Goal: Navigation & Orientation: Find specific page/section

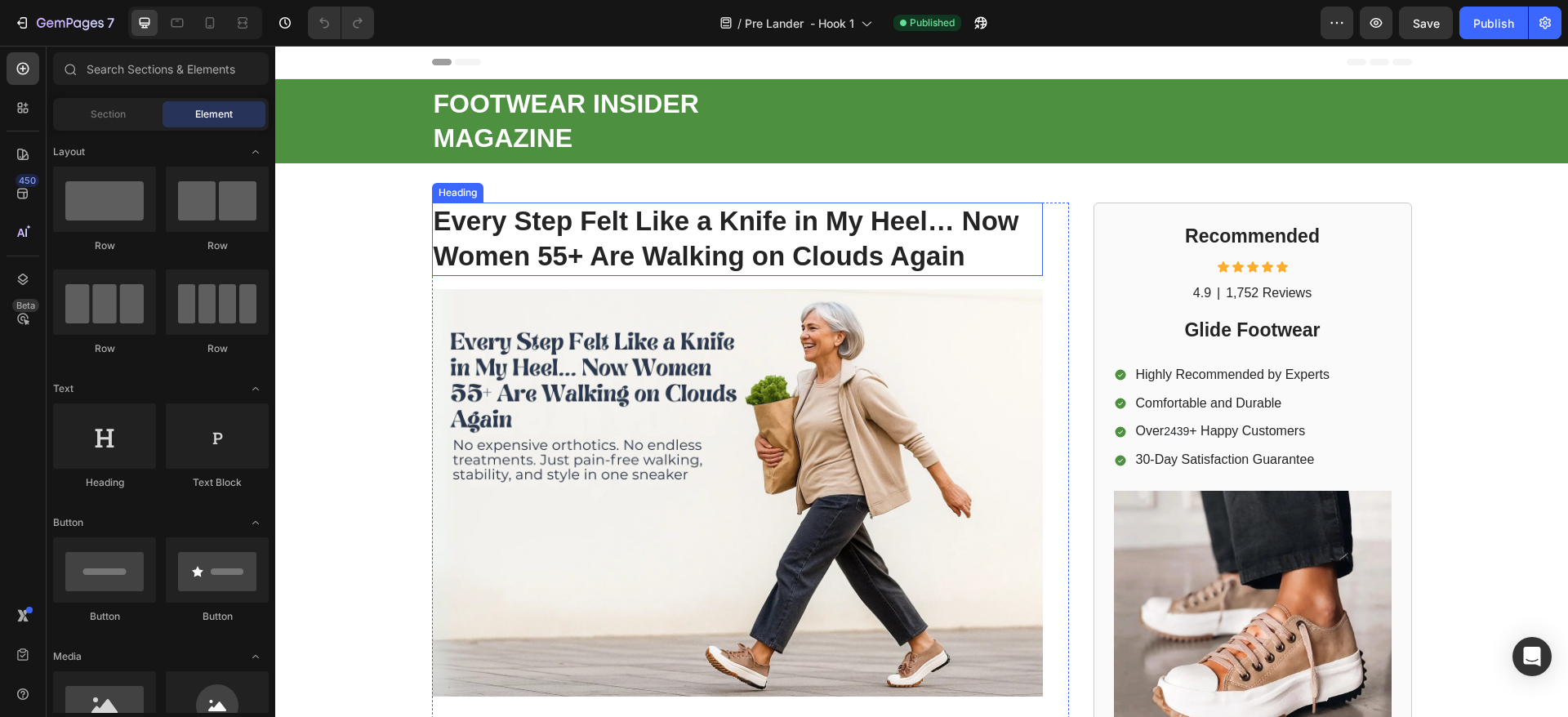
scroll to position [122, 0]
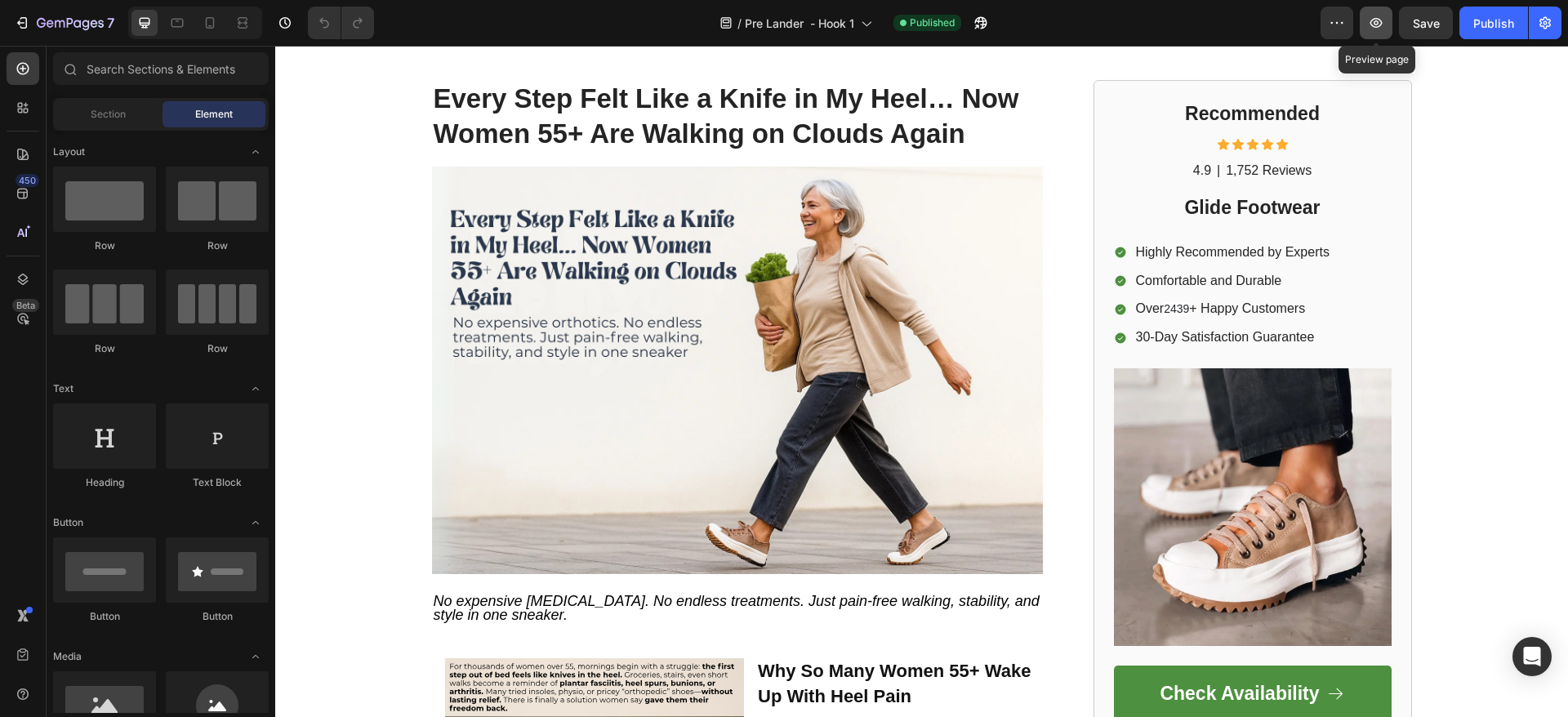
click at [1376, 27] on icon "button" at bounding box center [1376, 22] width 12 height 10
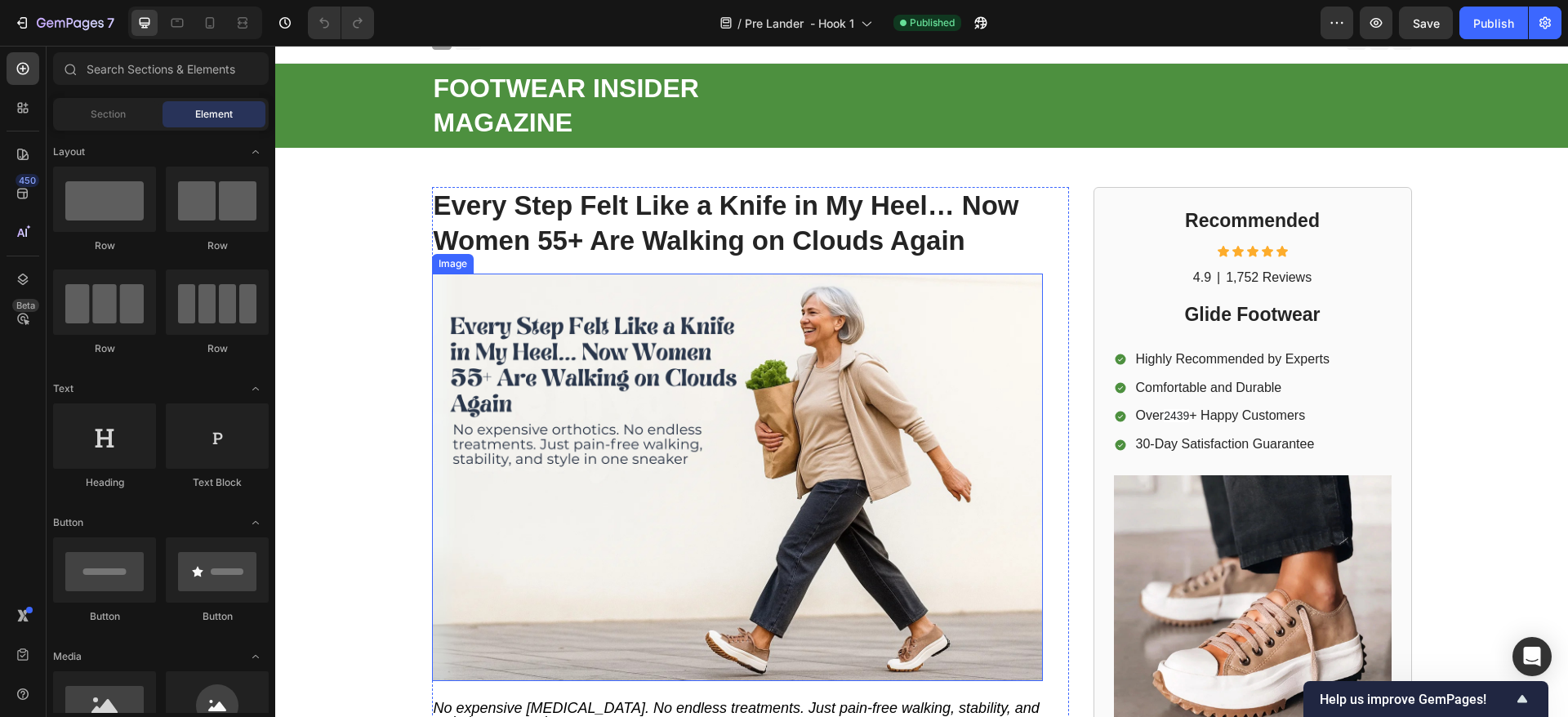
scroll to position [0, 0]
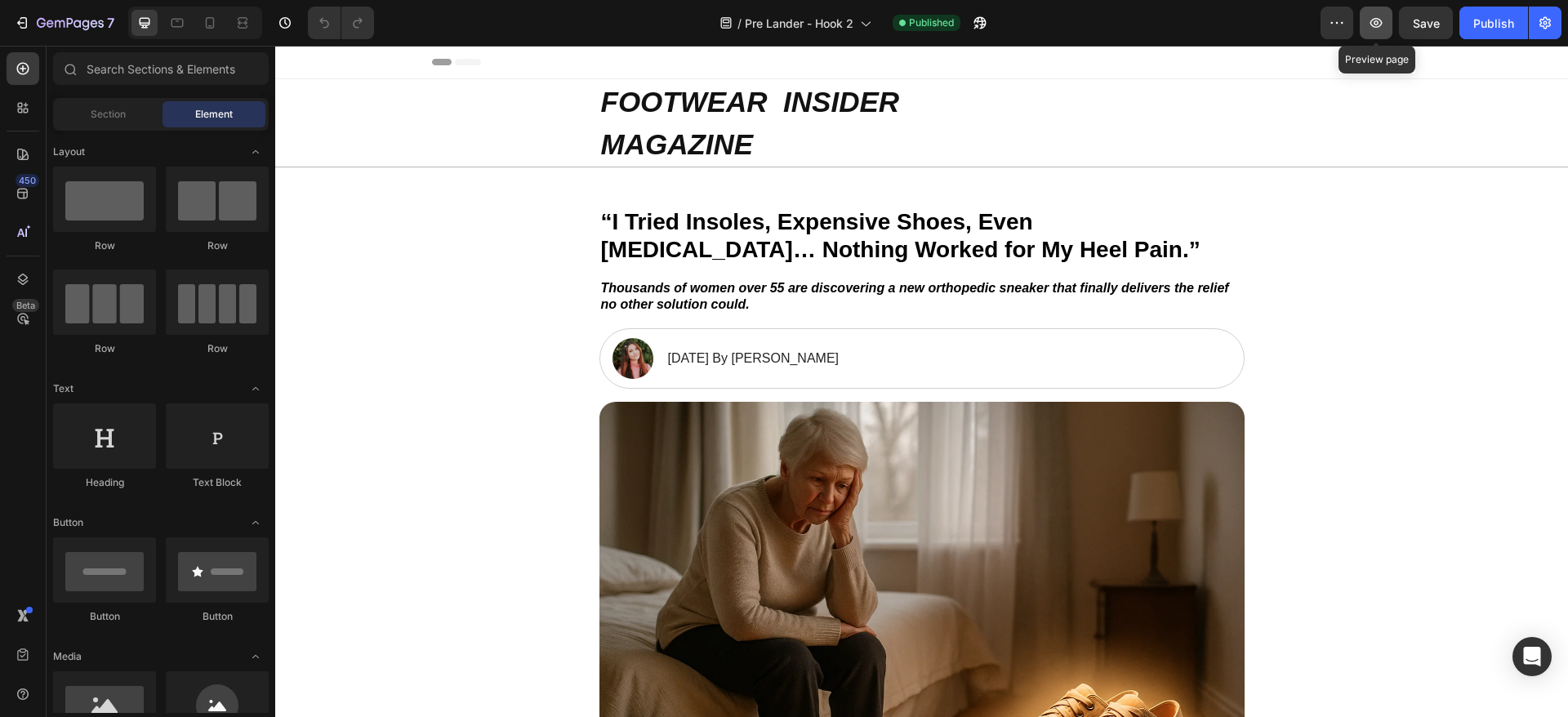
click at [1383, 29] on icon "button" at bounding box center [1376, 23] width 17 height 17
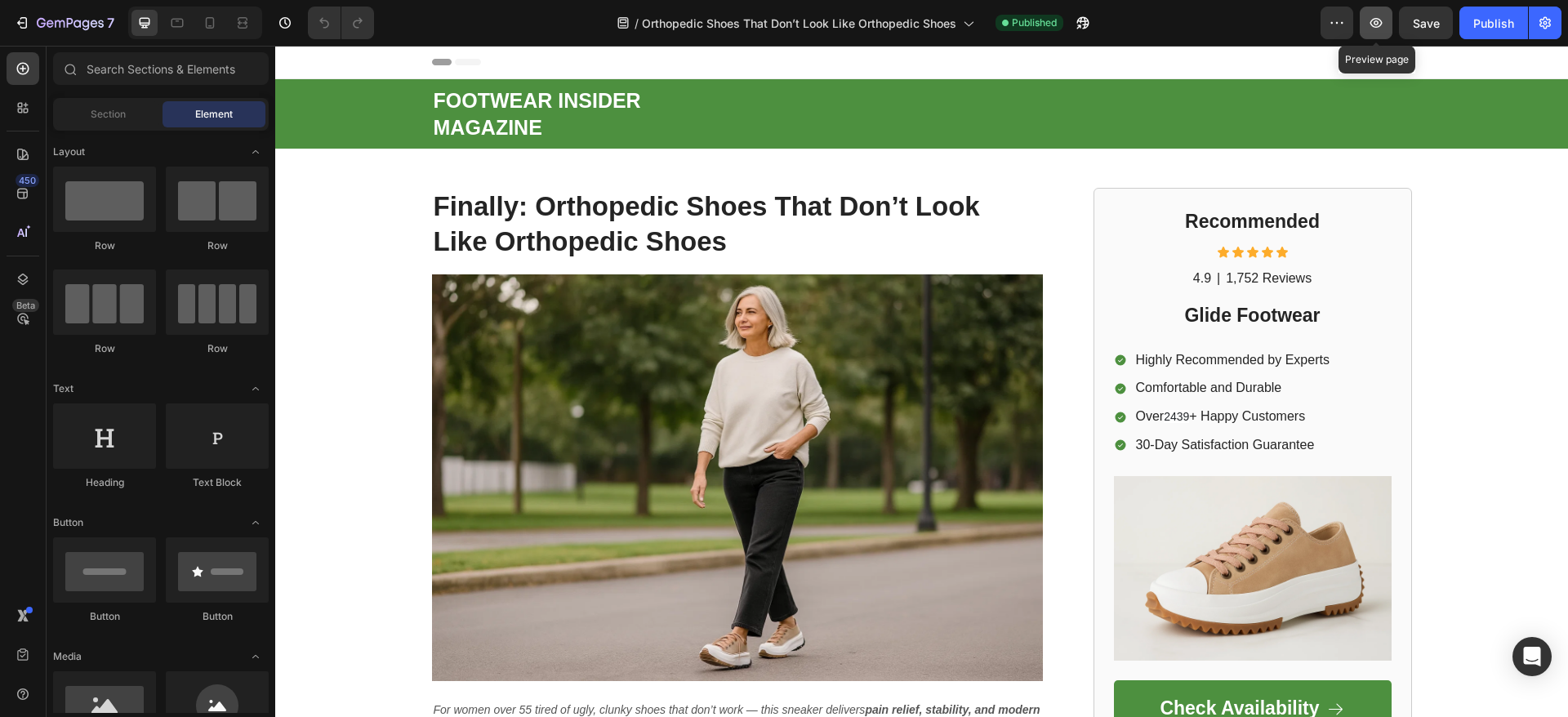
click at [1376, 27] on icon "button" at bounding box center [1376, 22] width 12 height 10
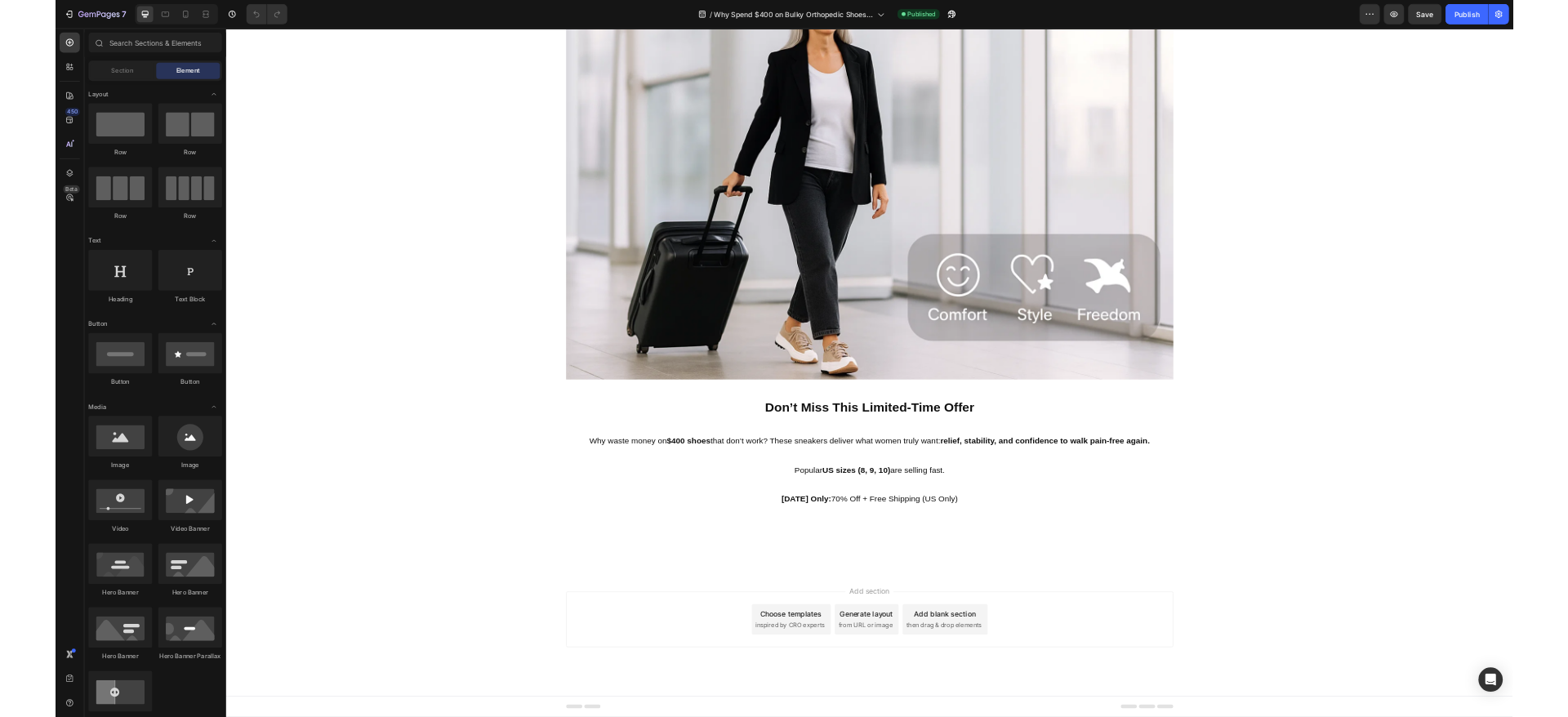
scroll to position [3791, 0]
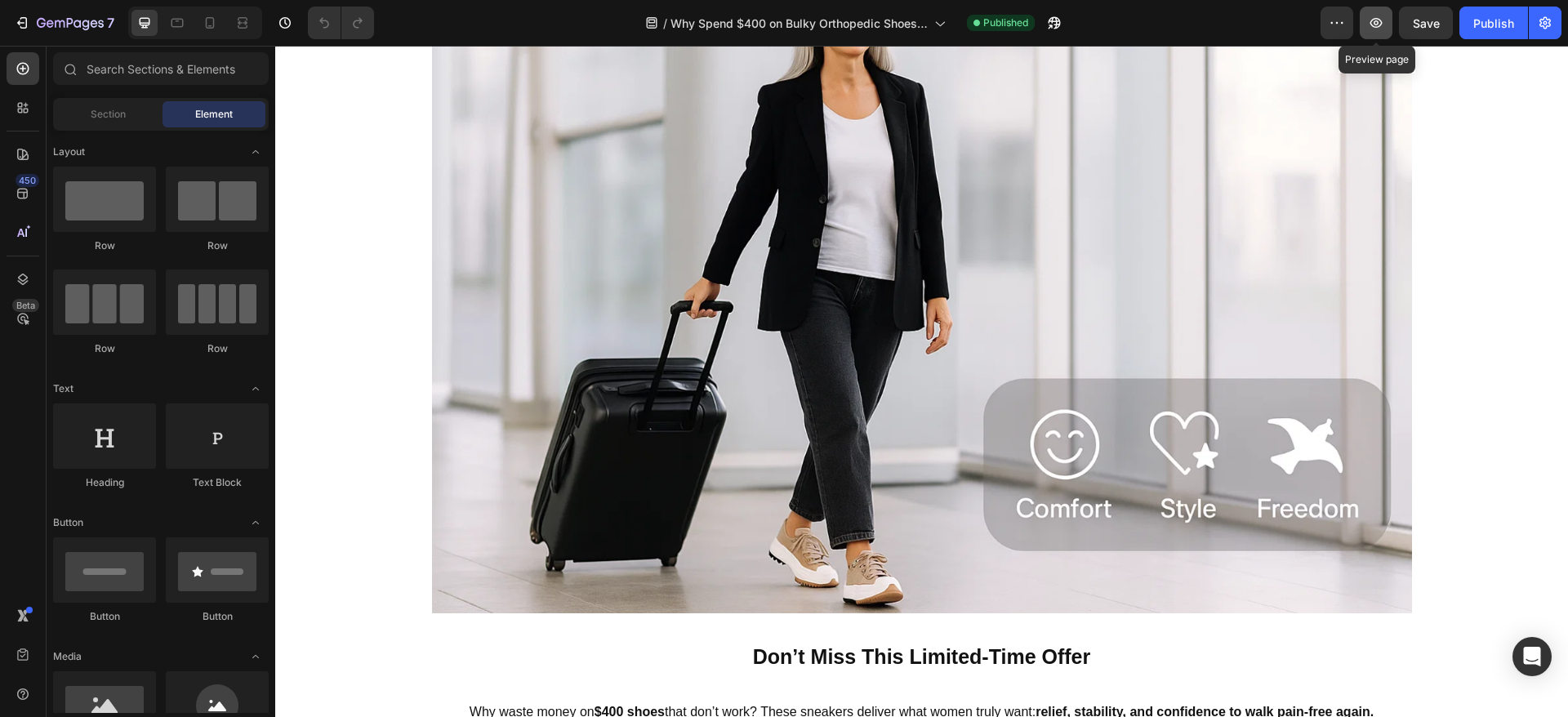
click at [1385, 25] on button "button" at bounding box center [1376, 22] width 33 height 33
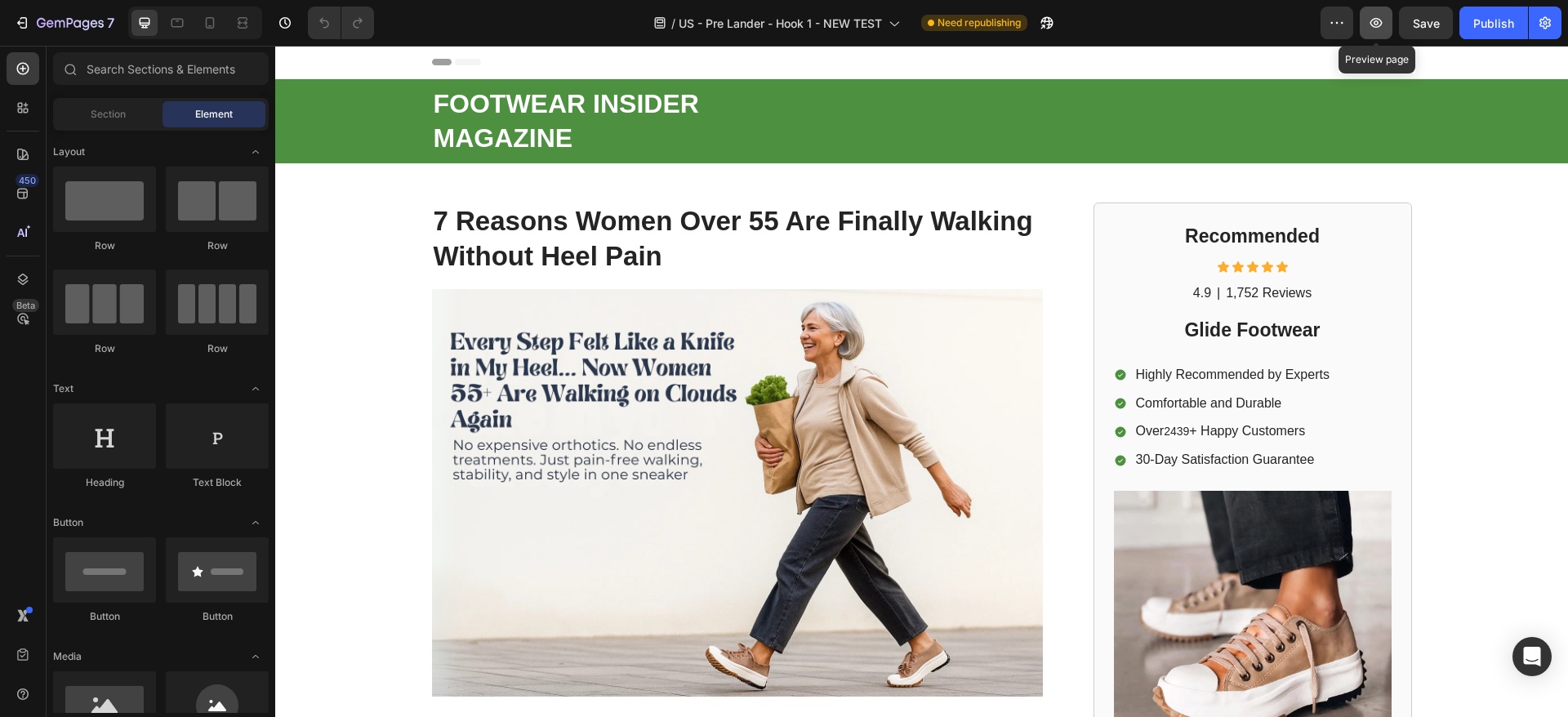
drag, startPoint x: 1381, startPoint y: 25, endPoint x: 788, endPoint y: 72, distance: 594.9
click at [1381, 25] on icon "button" at bounding box center [1376, 22] width 12 height 10
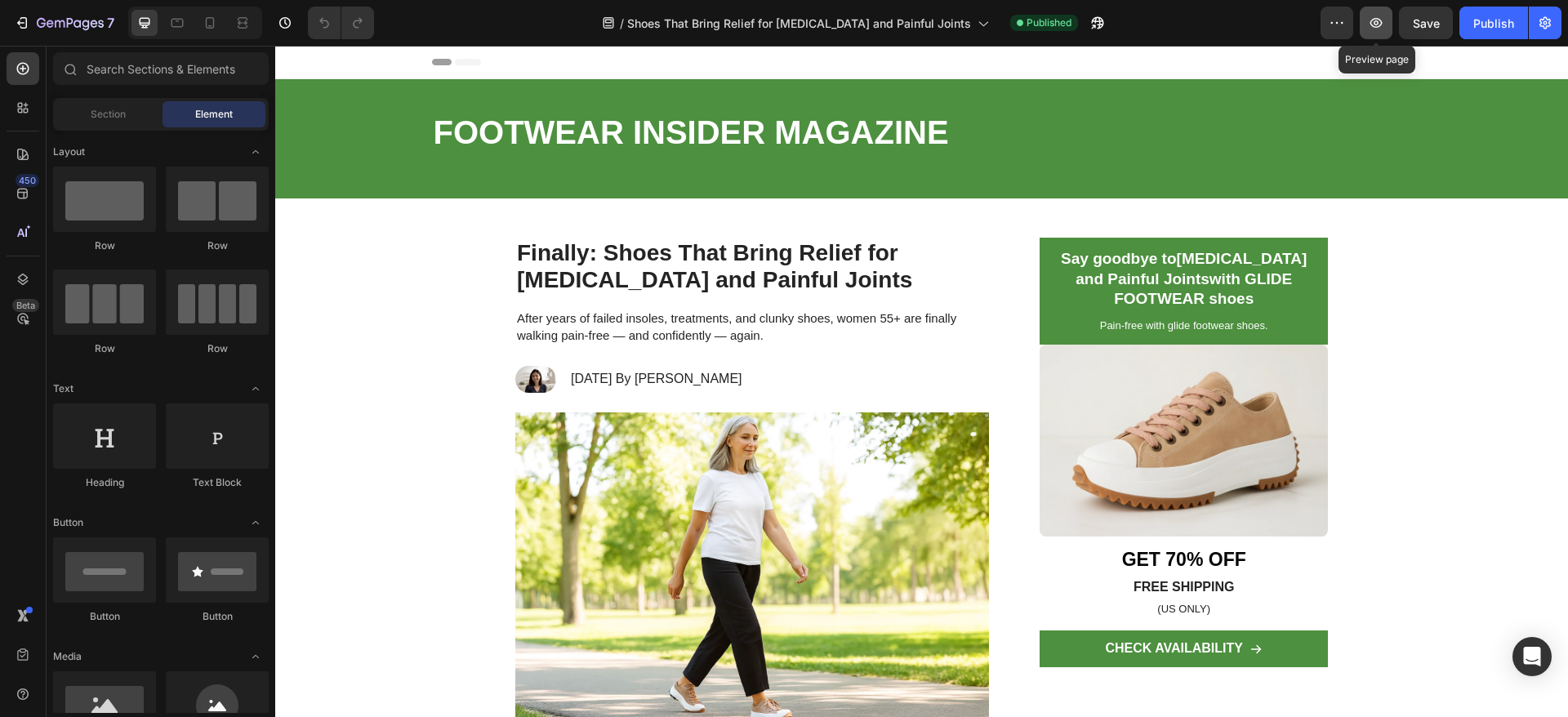
click at [1383, 22] on icon "button" at bounding box center [1376, 22] width 12 height 10
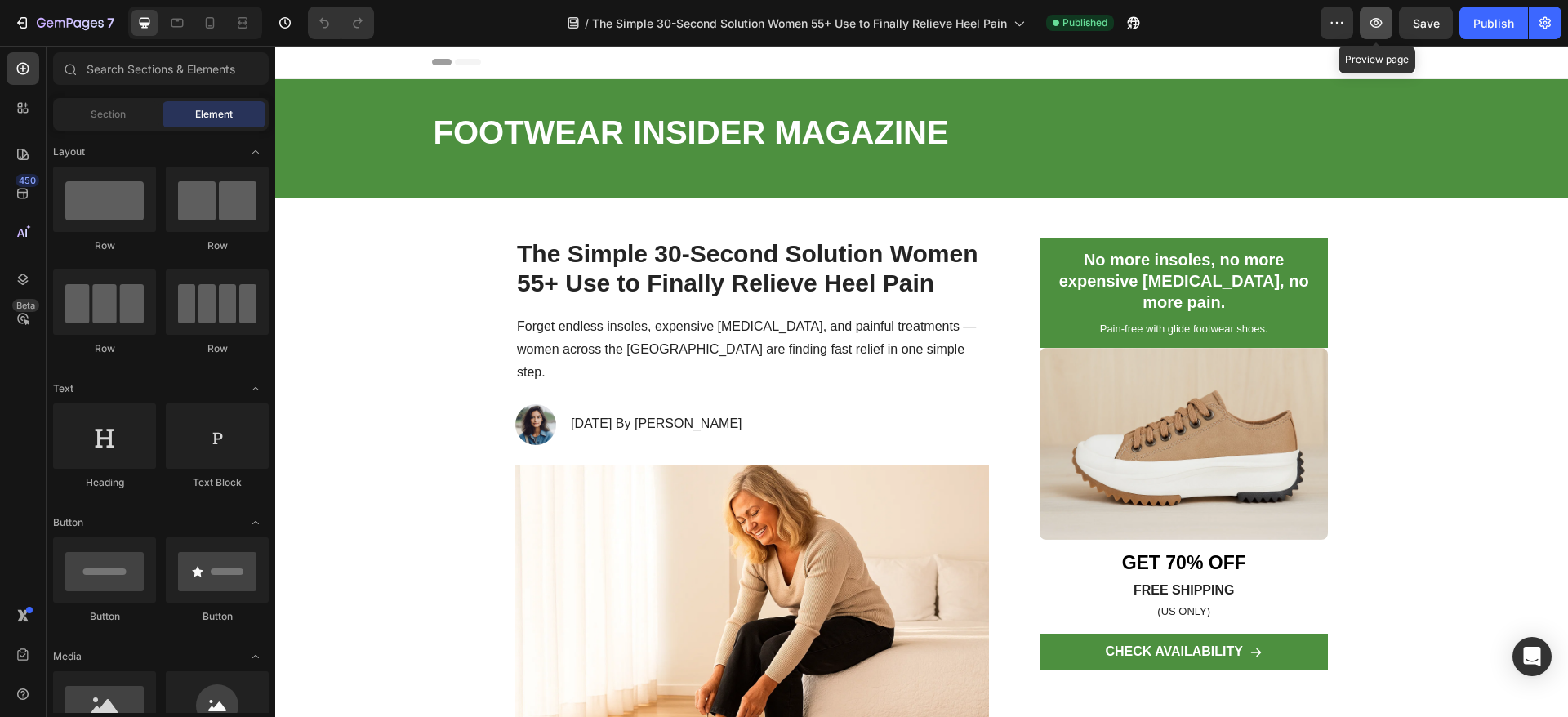
click at [1375, 18] on icon "button" at bounding box center [1376, 22] width 12 height 10
